Goal: Entertainment & Leisure: Consume media (video, audio)

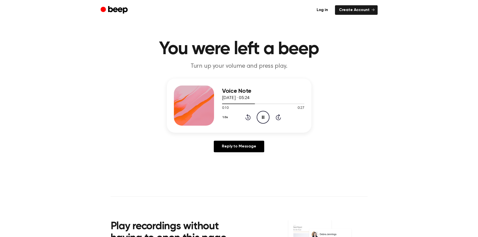
click at [247, 118] on icon "Rewind 5 seconds" at bounding box center [248, 117] width 6 height 7
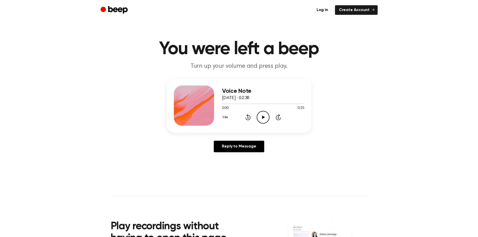
click at [266, 116] on icon "Play Audio" at bounding box center [263, 117] width 13 height 13
